Goal: Transaction & Acquisition: Book appointment/travel/reservation

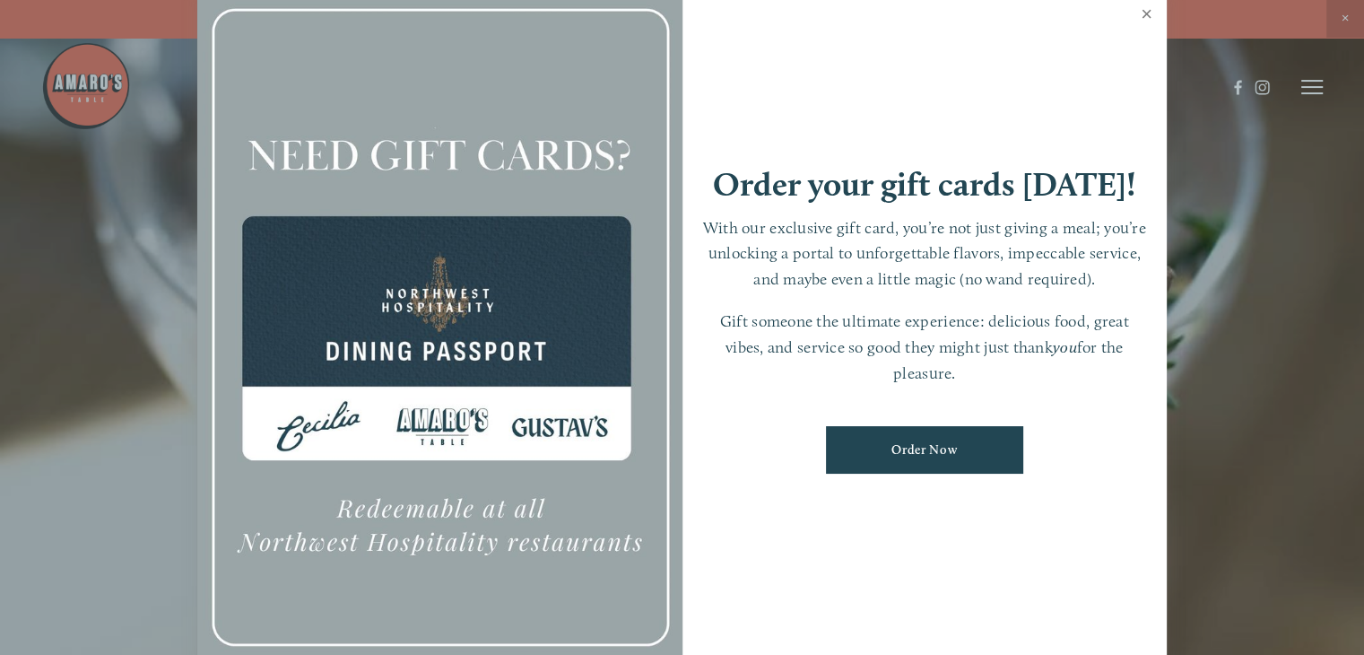
click at [1142, 12] on link "Close" at bounding box center [1146, 16] width 35 height 50
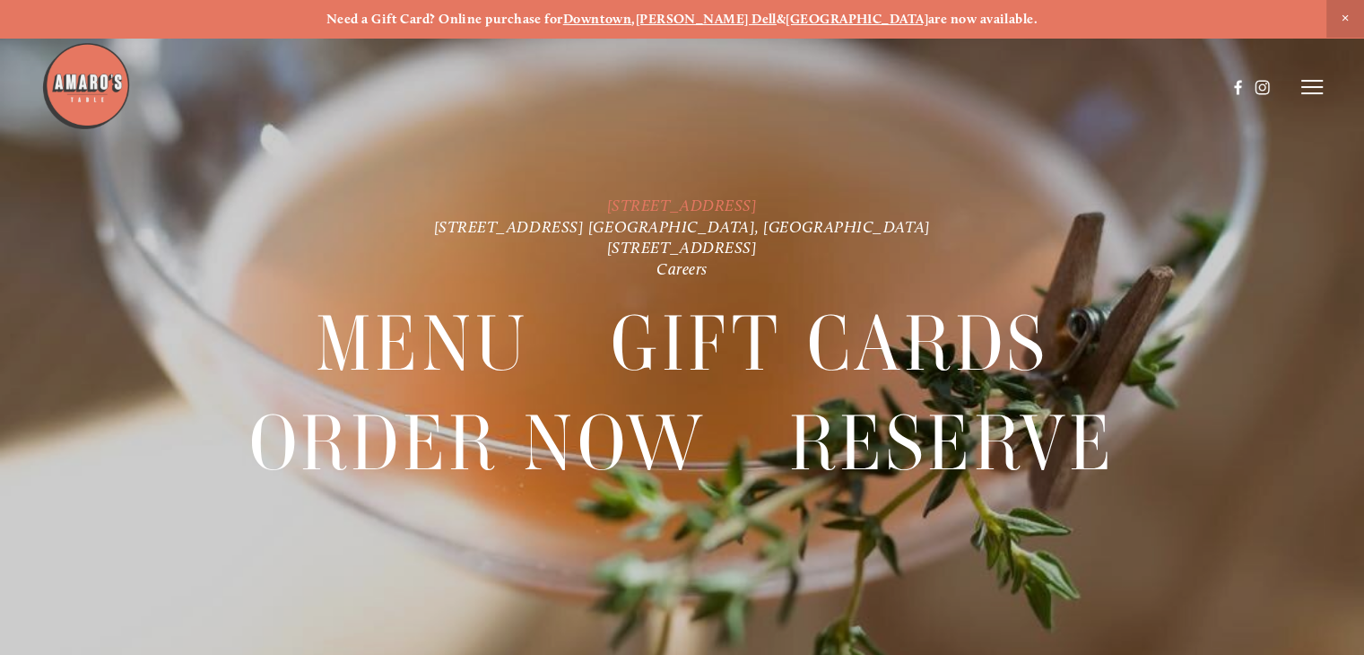
click at [730, 201] on link "[STREET_ADDRESS]" at bounding box center [682, 206] width 151 height 20
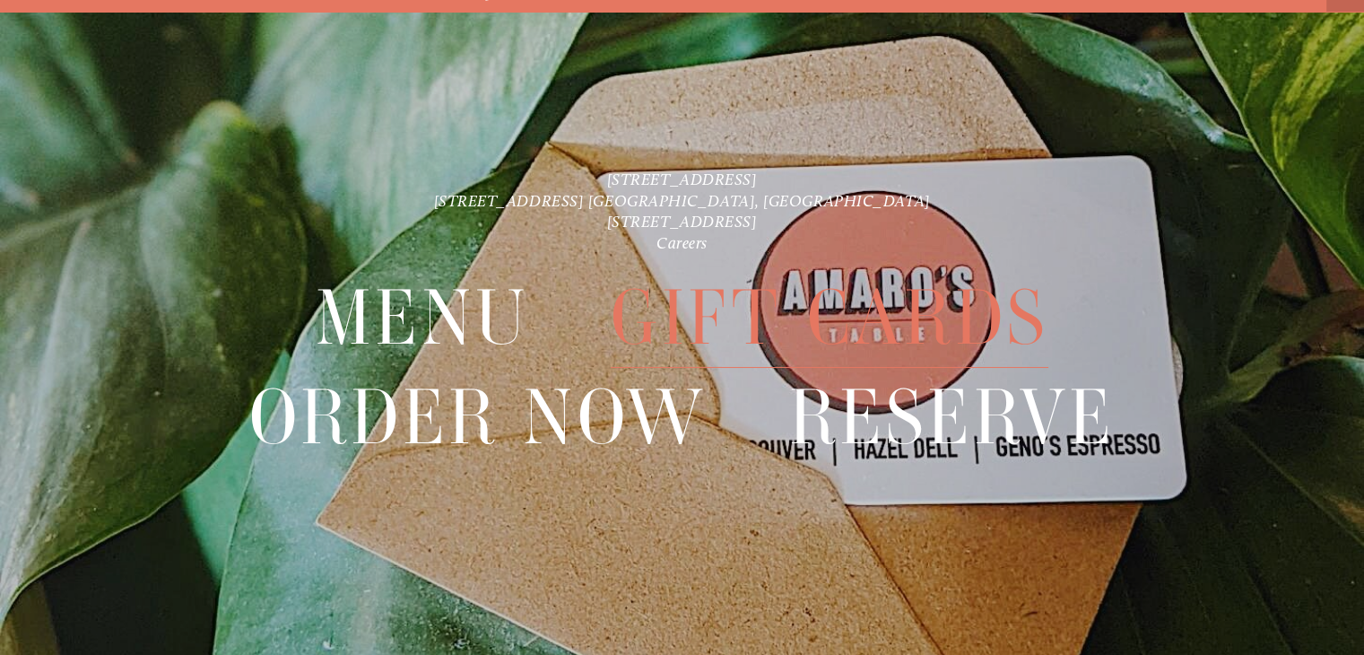
scroll to position [38, 0]
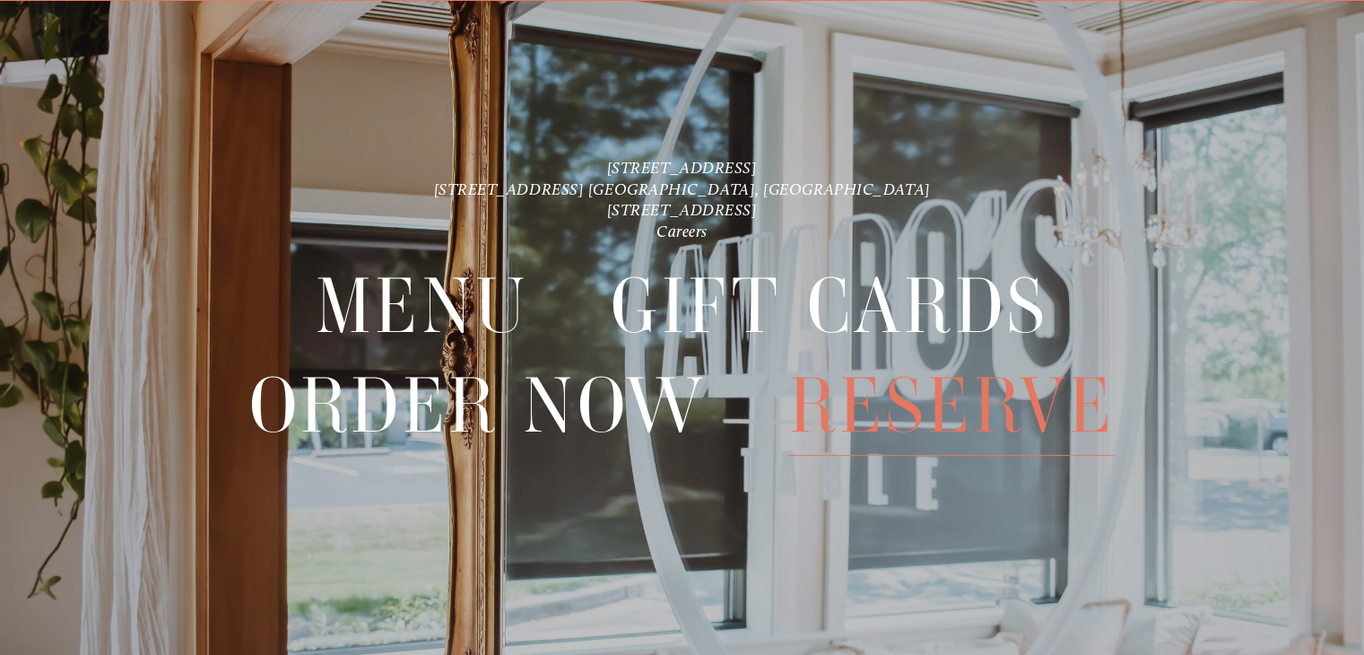
click at [889, 397] on span "Reserve" at bounding box center [951, 406] width 326 height 100
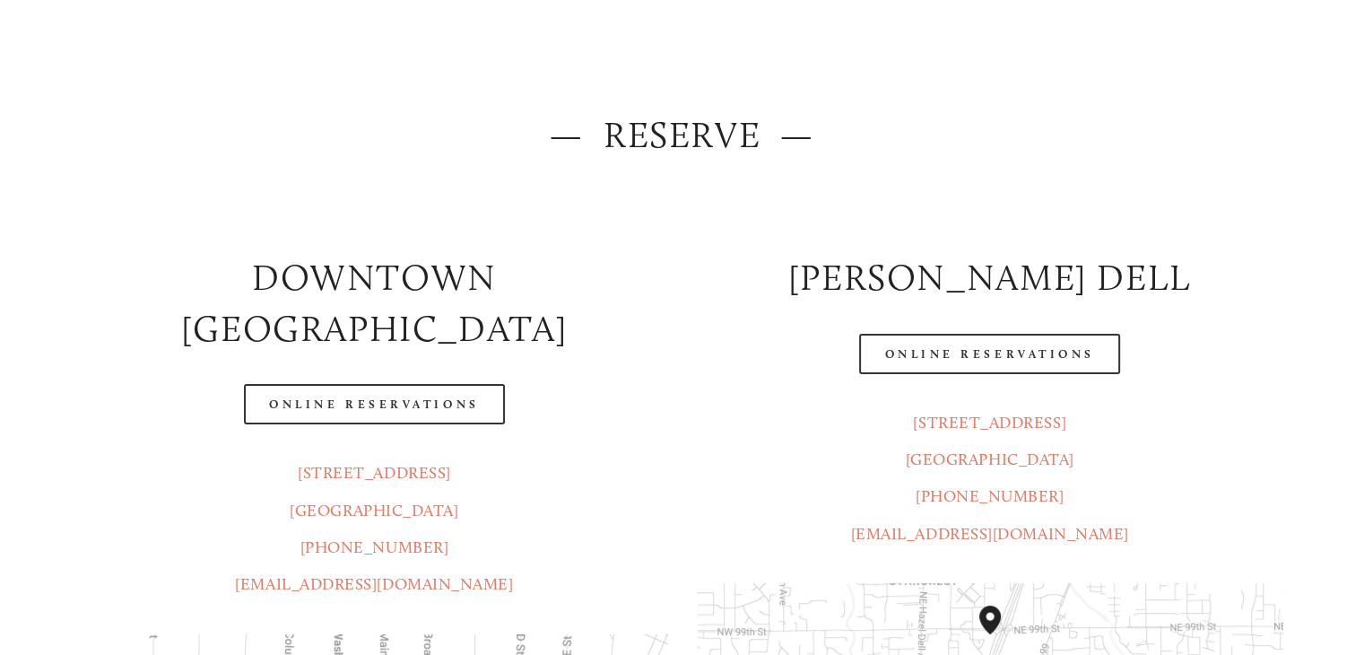
scroll to position [179, 0]
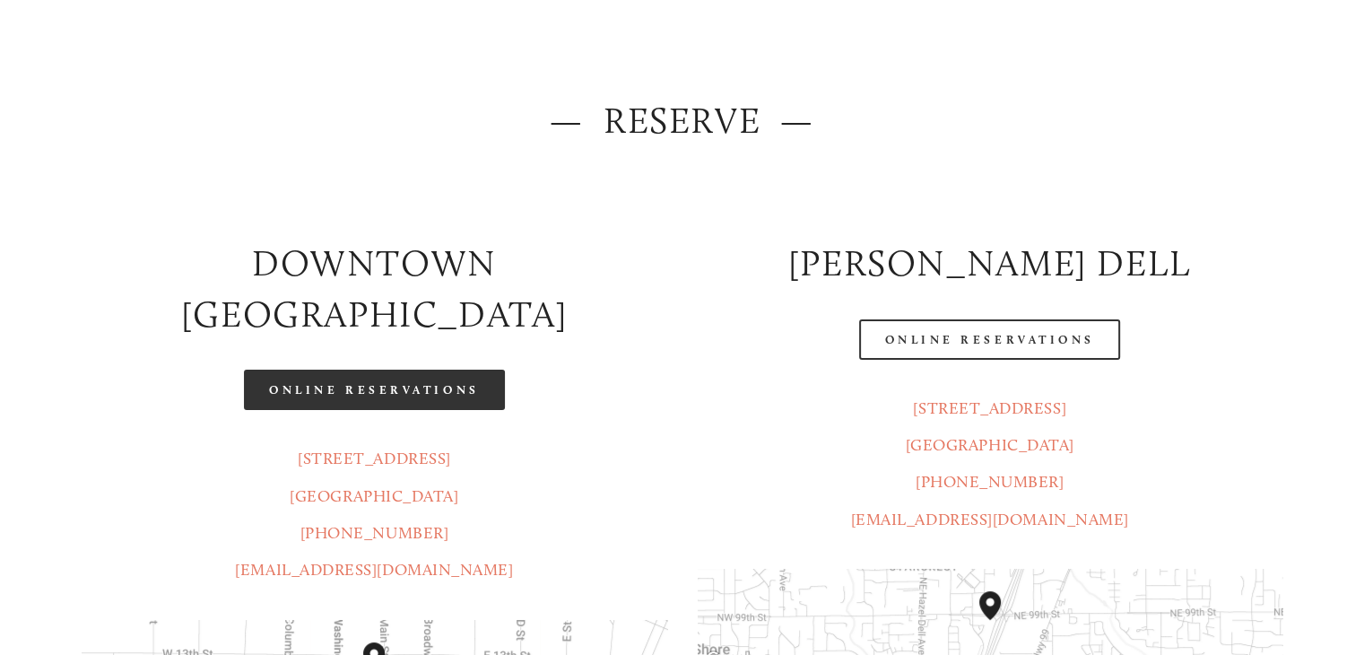
click at [391, 370] on link "Online Reservations" at bounding box center [374, 390] width 260 height 40
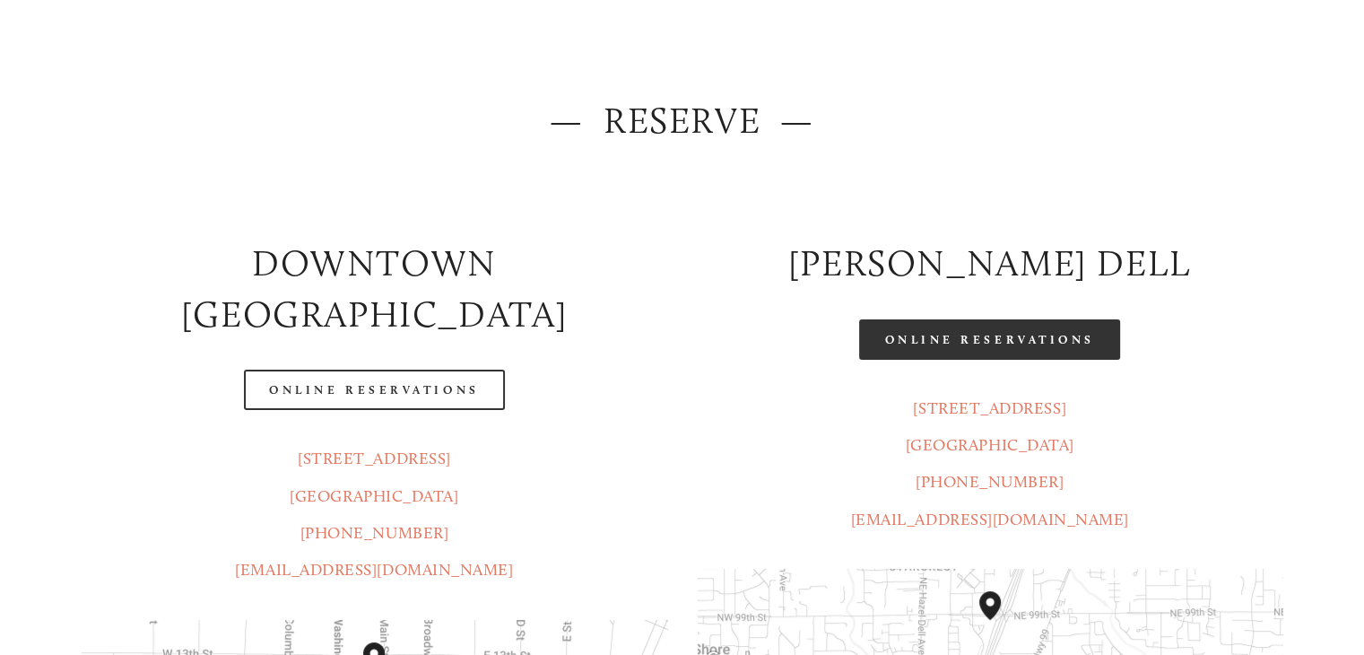
click at [979, 344] on link "Online Reservations" at bounding box center [989, 339] width 260 height 40
